Goal: Check status

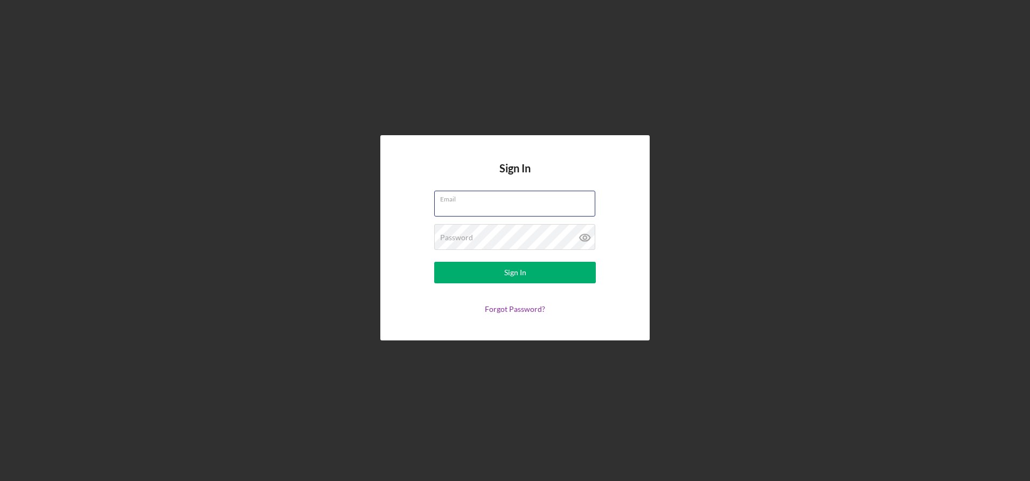
type input "[PERSON_NAME][EMAIL_ADDRESS][DOMAIN_NAME]"
click at [526, 271] on button "Sign In" at bounding box center [515, 273] width 162 height 22
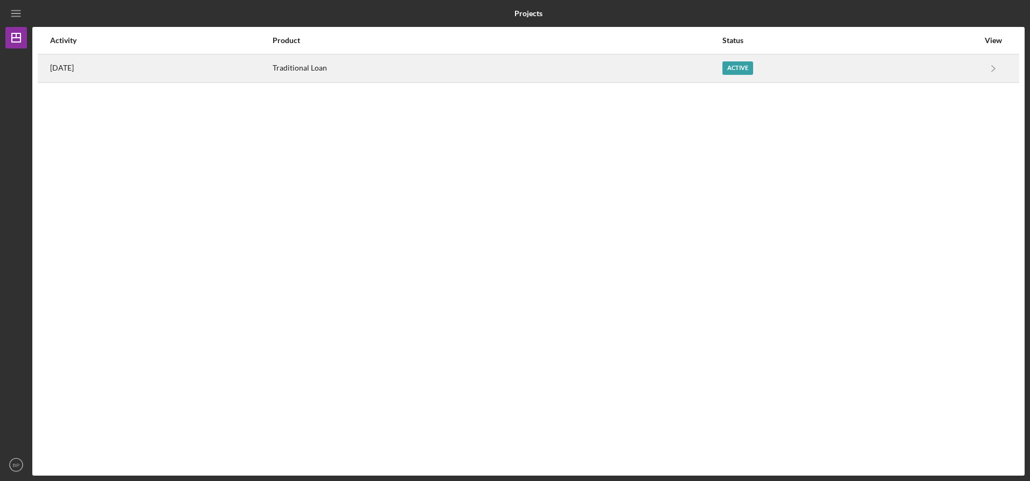
click at [534, 57] on div "Traditional Loan" at bounding box center [497, 68] width 449 height 27
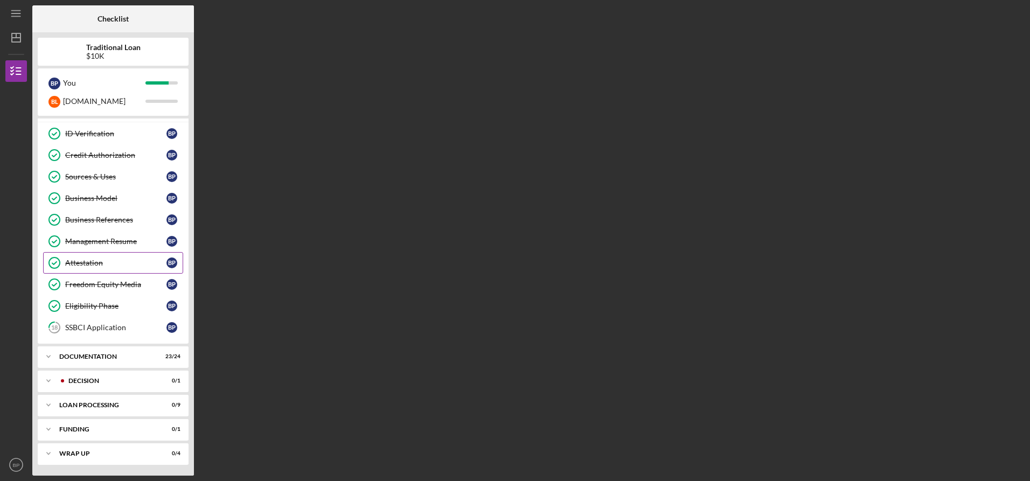
scroll to position [42, 0]
click at [121, 359] on div "Documentation" at bounding box center [117, 356] width 116 height 6
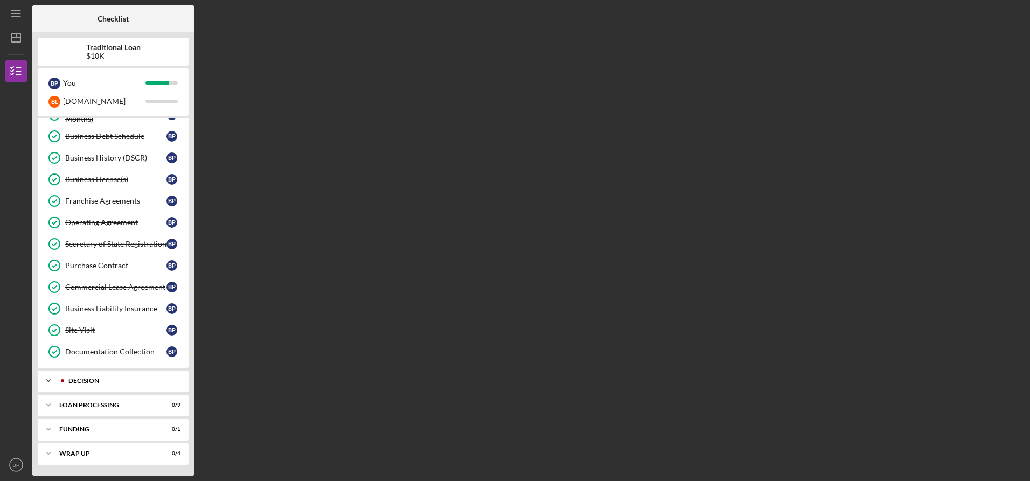
scroll to position [565, 0]
click at [93, 383] on div "Decision" at bounding box center [121, 381] width 107 height 6
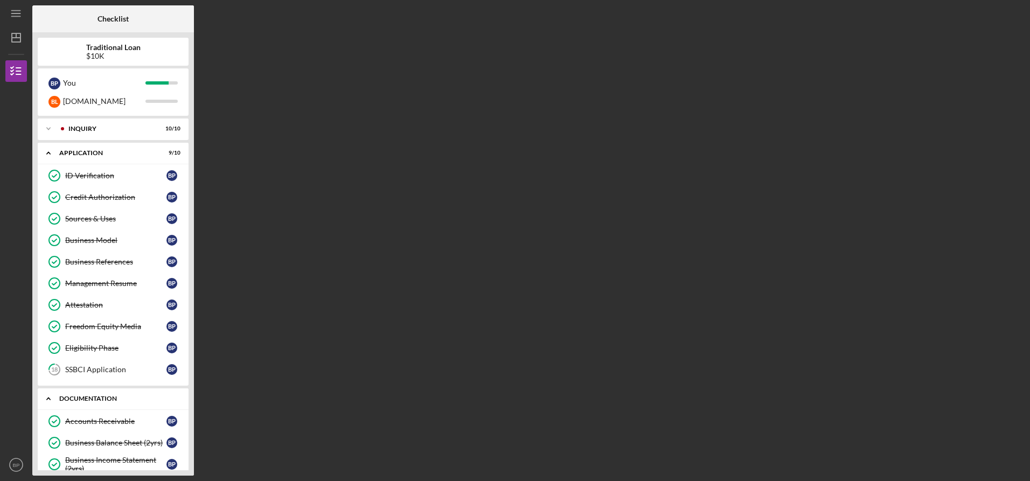
scroll to position [0, 0]
click at [127, 133] on div "Icon/Expander Inquiry 10 / 10" at bounding box center [113, 129] width 151 height 22
